Goal: Task Accomplishment & Management: Use online tool/utility

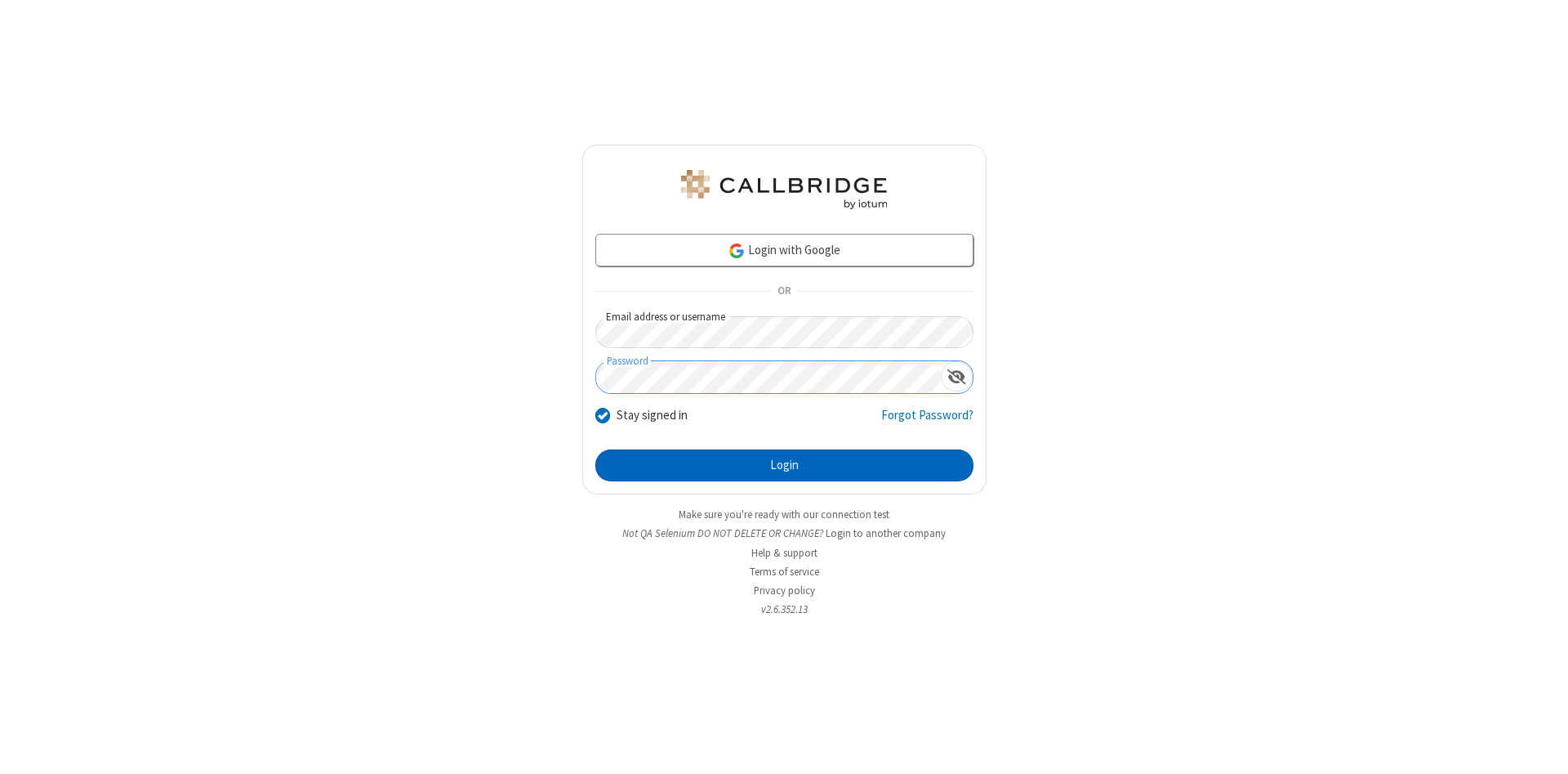
click at [784, 465] on button "Login" at bounding box center [784, 465] width 378 height 33
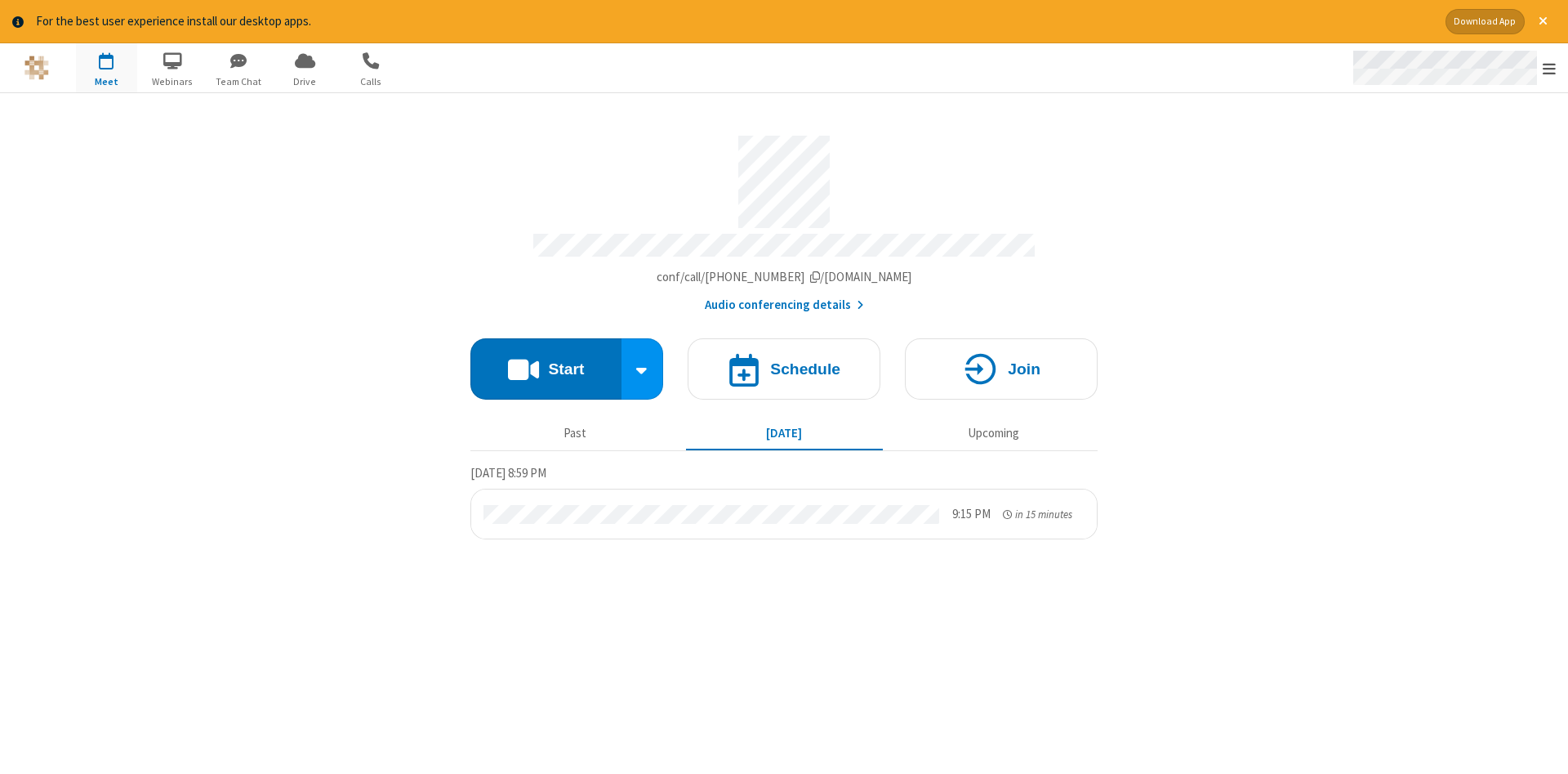
click at [1549, 69] on span "Open menu" at bounding box center [1549, 69] width 13 height 16
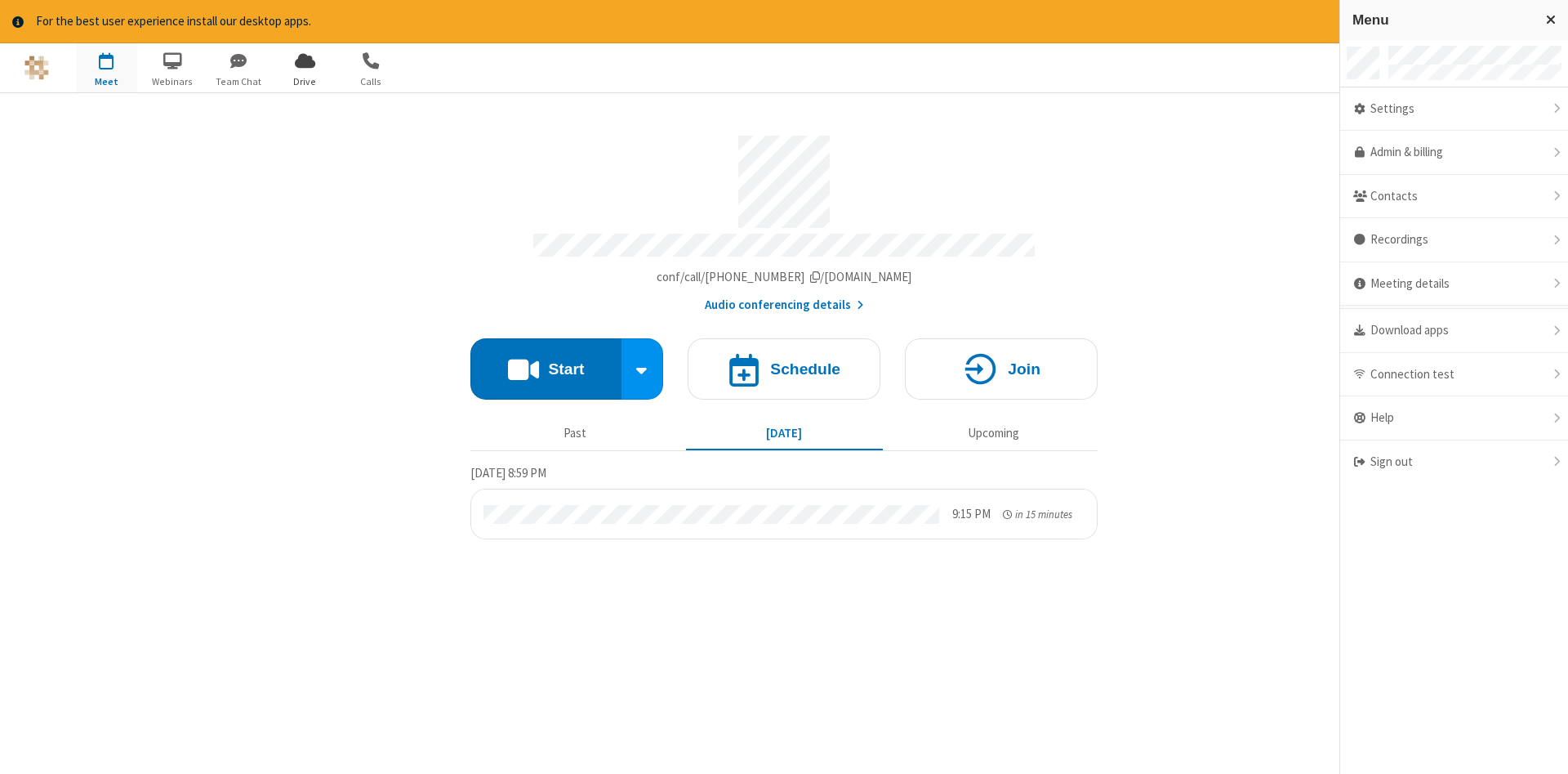
click at [304, 81] on span "Drive" at bounding box center [305, 82] width 61 height 15
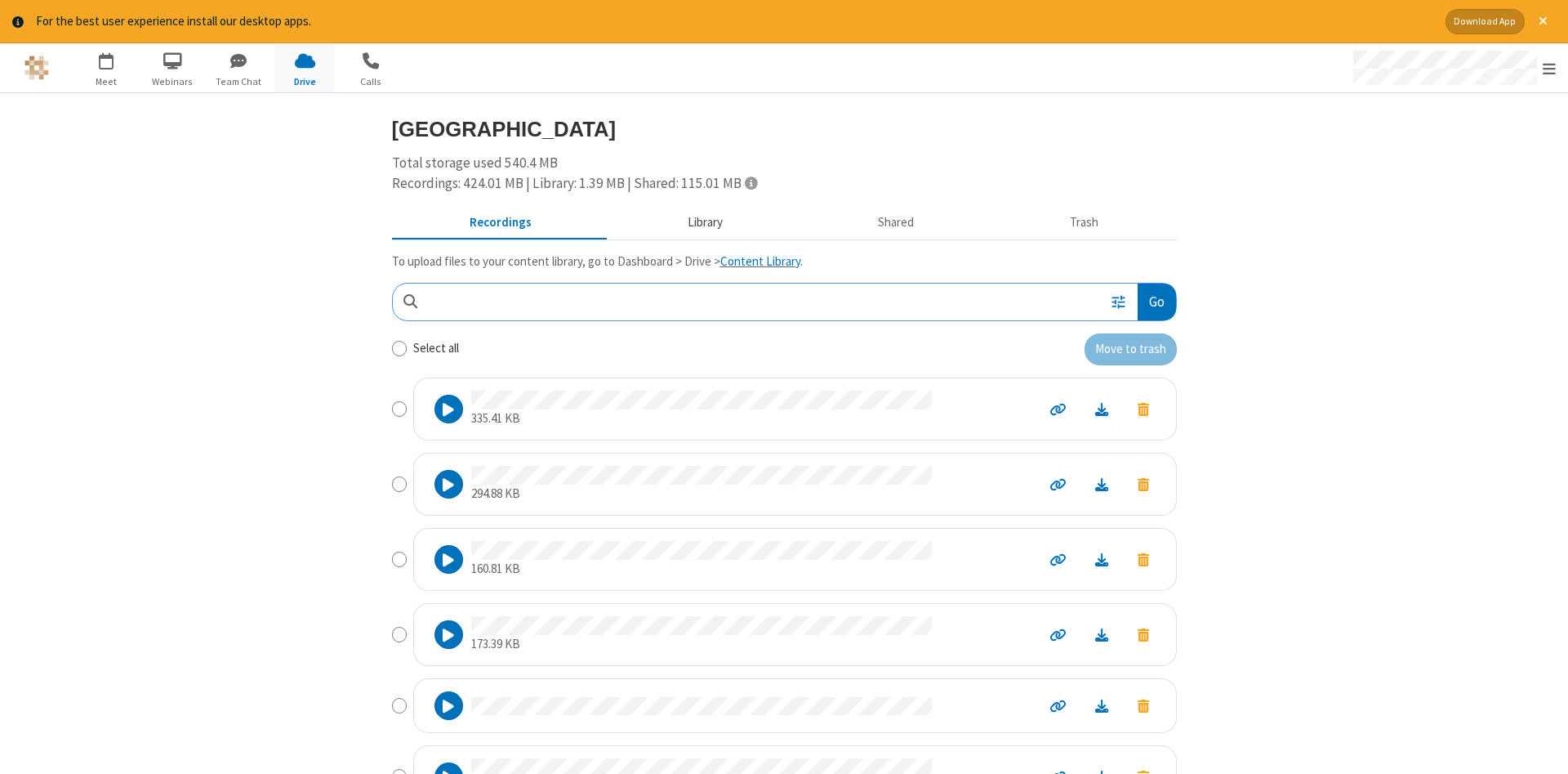
click at [703, 222] on button "Library" at bounding box center [704, 222] width 191 height 31
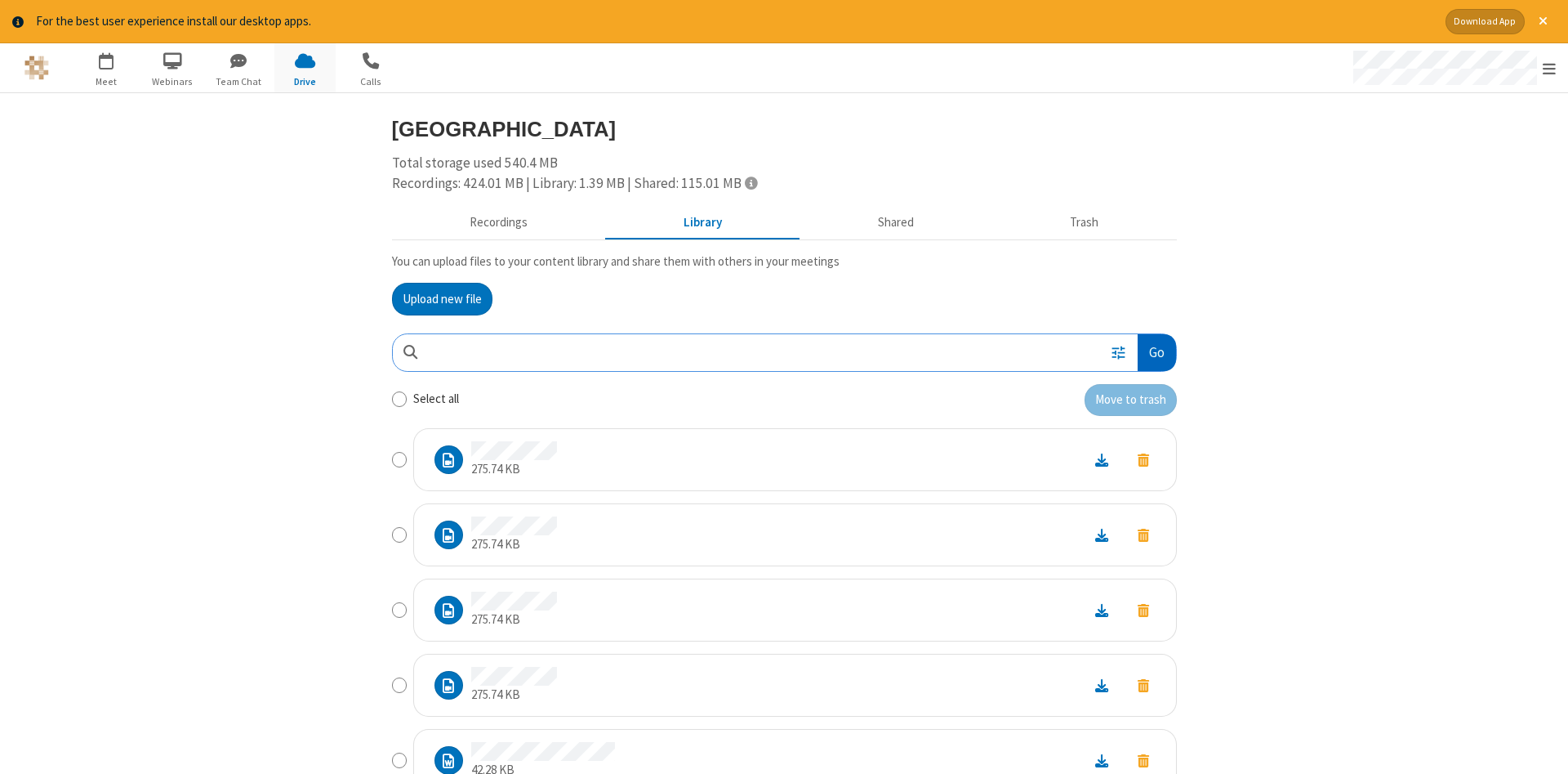
click at [1155, 352] on button "Go" at bounding box center [1156, 352] width 37 height 36
click at [442, 298] on button "Upload new file" at bounding box center [442, 299] width 101 height 33
